Goal: Use online tool/utility: Utilize a website feature to perform a specific function

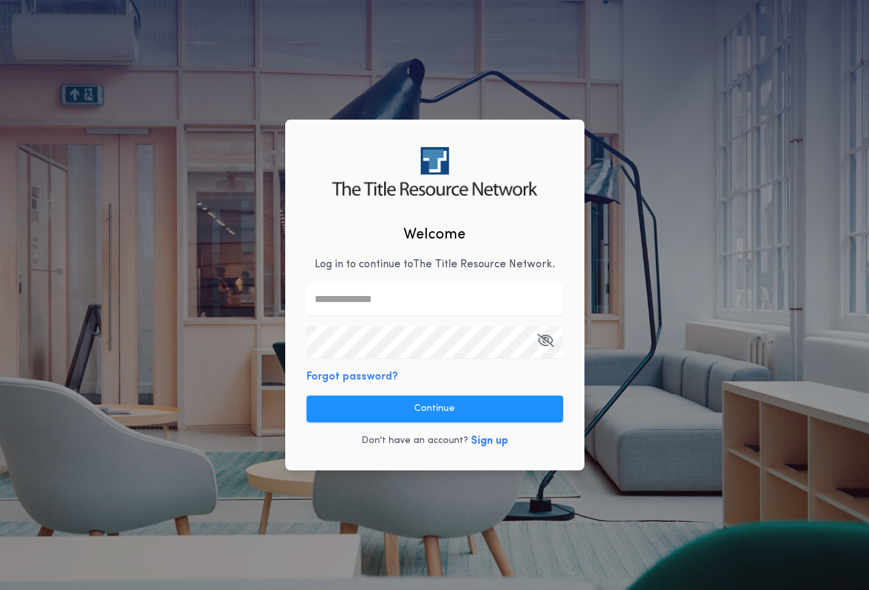
click at [379, 309] on input "text" at bounding box center [435, 299] width 257 height 32
type input "**********"
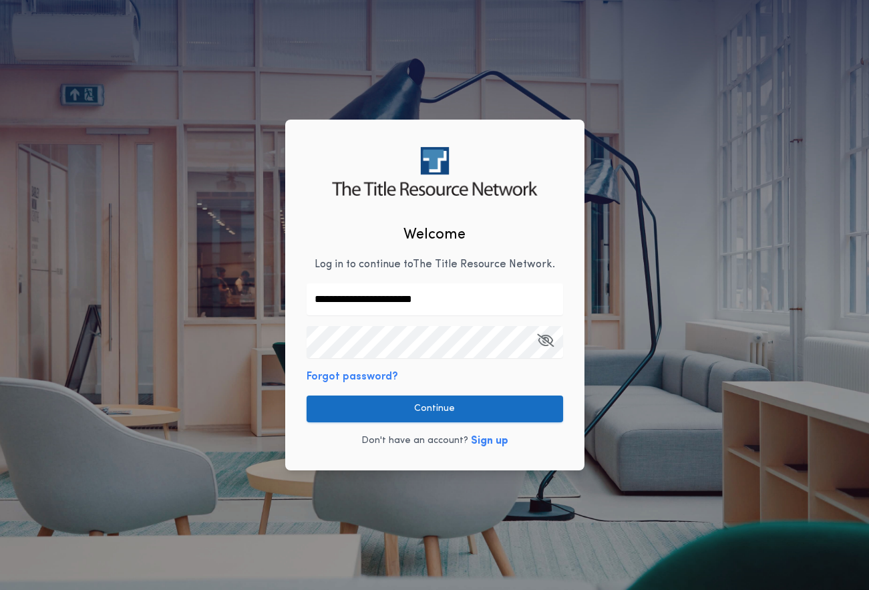
click at [419, 408] on button "Continue" at bounding box center [435, 409] width 257 height 27
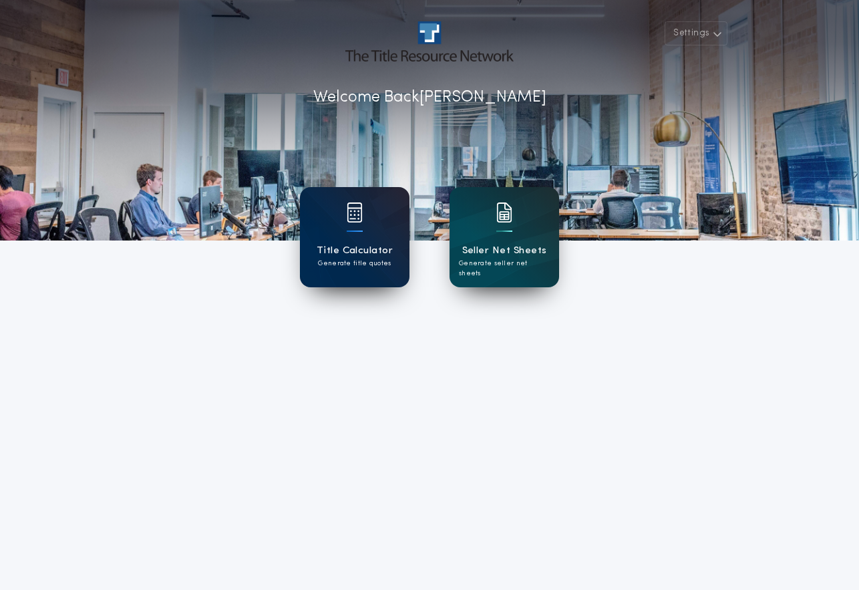
click at [382, 245] on h1 "Title Calculator" at bounding box center [355, 250] width 76 height 15
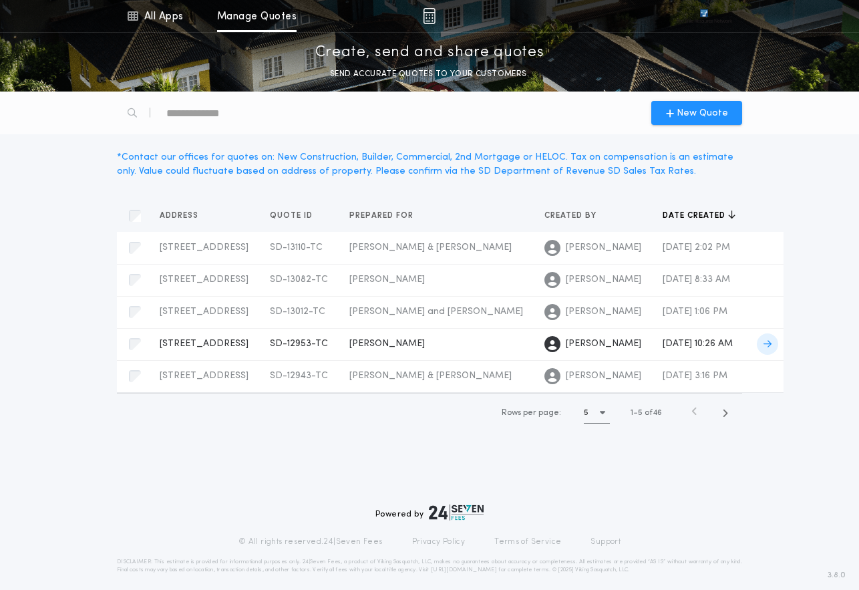
click at [350, 349] on span "[PERSON_NAME]" at bounding box center [388, 344] width 76 height 10
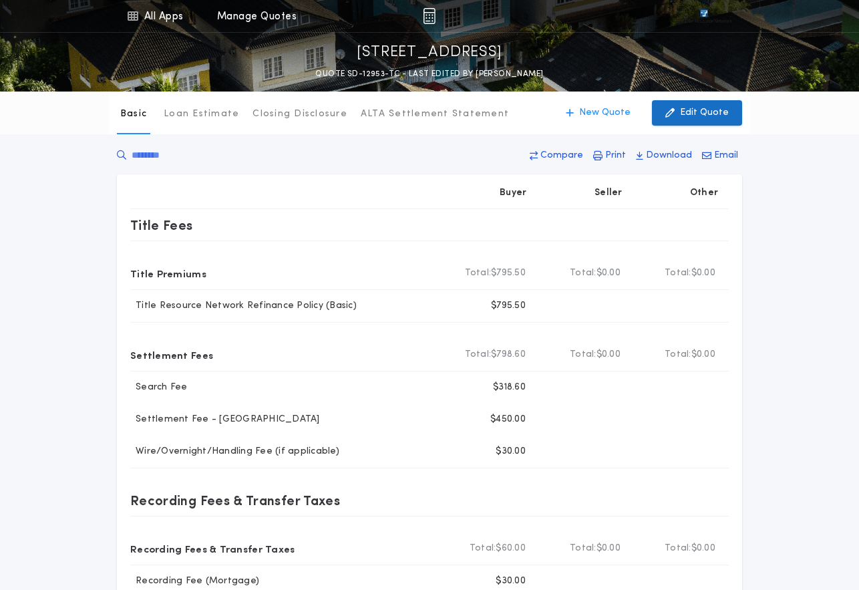
click at [682, 110] on button "Edit Quote" at bounding box center [697, 112] width 90 height 25
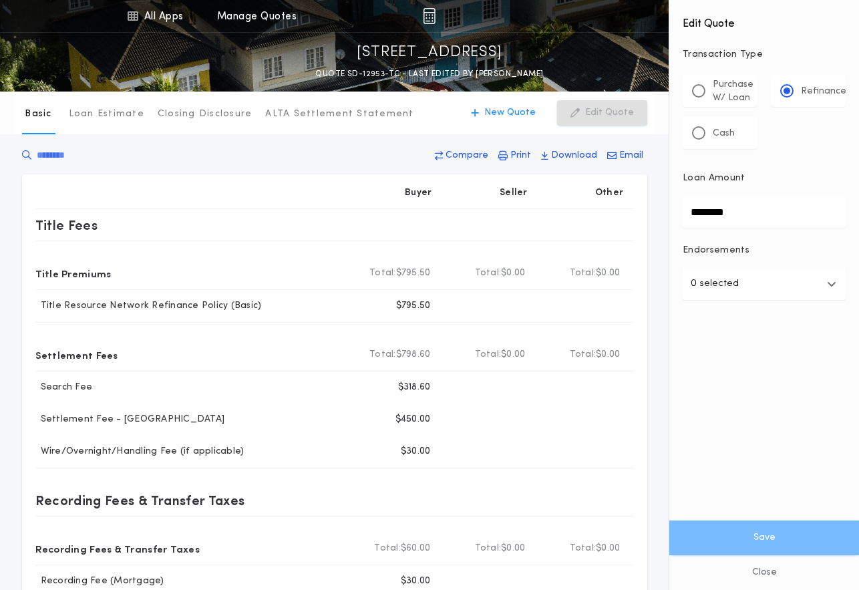
drag, startPoint x: 761, startPoint y: 212, endPoint x: 634, endPoint y: 204, distance: 127.2
click at [636, 206] on div "All Apps Title Calculator Seller Net Sheets Menu All Apps Manage Quotes 45947 […" at bounding box center [429, 444] width 859 height 888
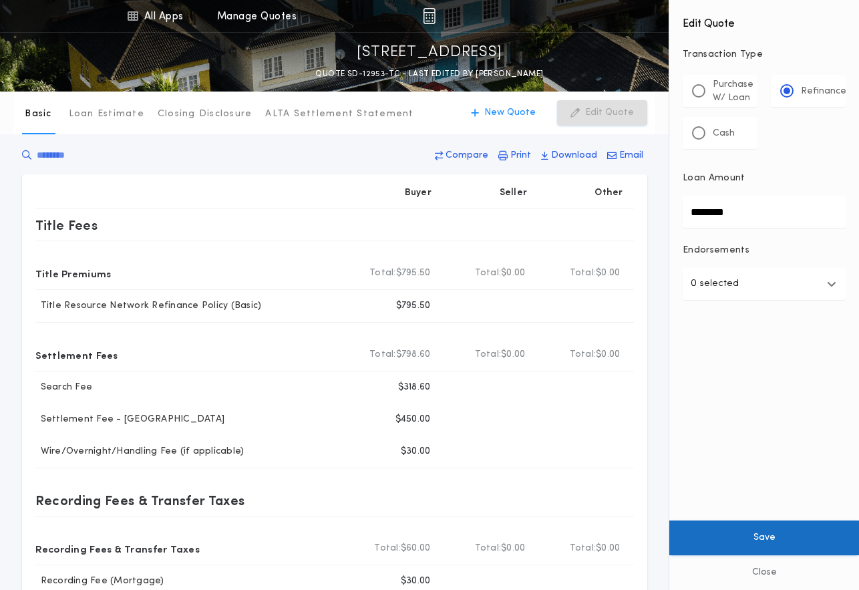
type input "********"
click at [779, 541] on button "Save" at bounding box center [765, 538] width 190 height 35
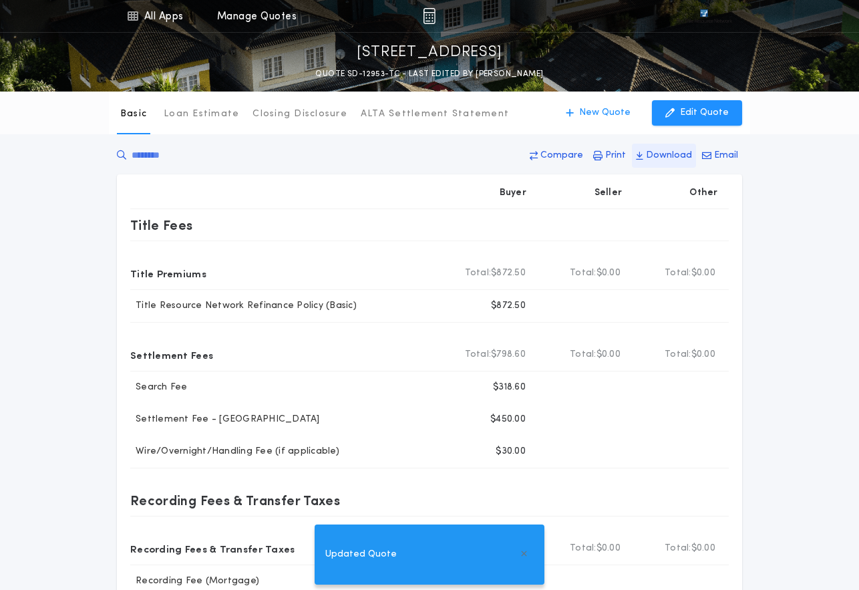
click at [666, 155] on p "Download" at bounding box center [669, 155] width 46 height 13
